Goal: Transaction & Acquisition: Download file/media

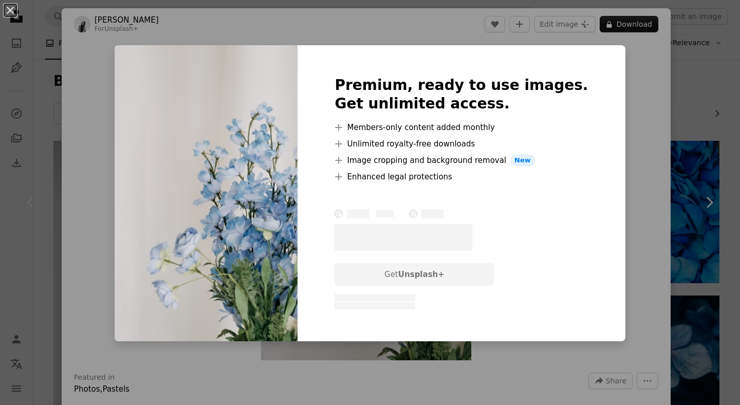
scroll to position [94, 0]
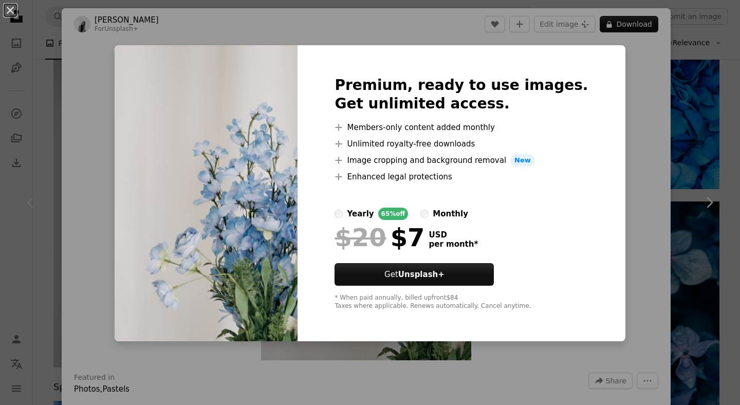
click at [606, 152] on div "An X shape Premium, ready to use images. Get unlimited access. A plus sign Memb…" at bounding box center [370, 202] width 740 height 405
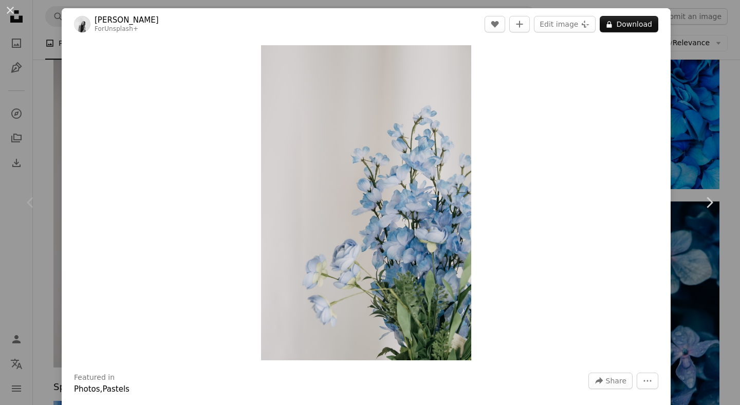
click at [44, 168] on div "Chevron left" at bounding box center [31, 202] width 62 height 99
click at [714, 126] on div "An X shape Chevron left Chevron right [PERSON_NAME] For Unsplash+ A heart A plu…" at bounding box center [370, 202] width 740 height 405
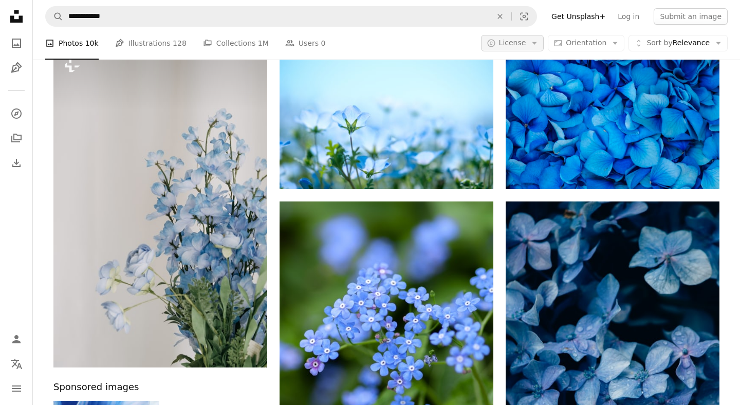
click at [511, 48] on span "License" at bounding box center [512, 43] width 27 height 10
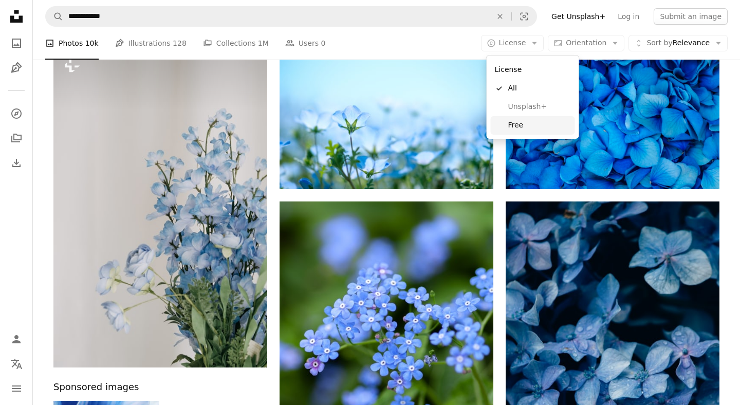
click at [507, 124] on link "Free" at bounding box center [533, 125] width 84 height 19
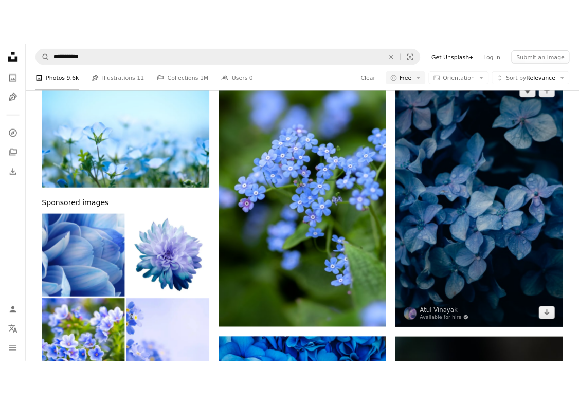
scroll to position [104, 0]
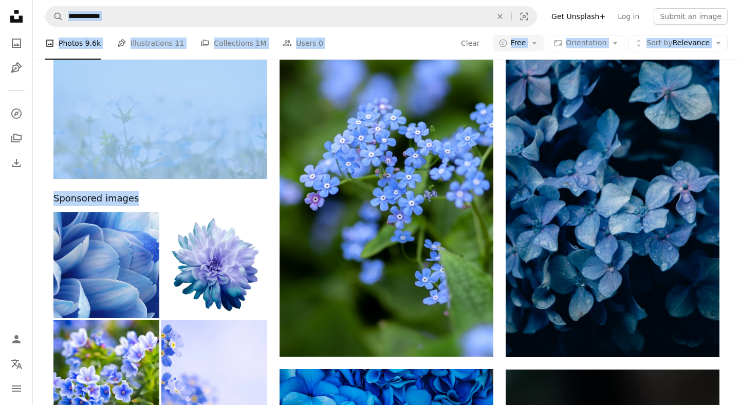
drag, startPoint x: 2, startPoint y: 231, endPoint x: 180, endPoint y: 192, distance: 182.6
